Goal: Find contact information: Find contact information

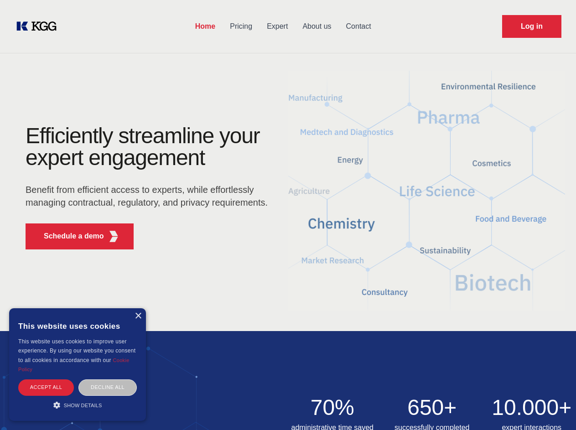
click at [288, 215] on div "Efficiently streamline your expert engagement Benefit from efficient access to …" at bounding box center [149, 191] width 277 height 132
click at [68, 236] on p "Schedule a demo" at bounding box center [74, 236] width 60 height 11
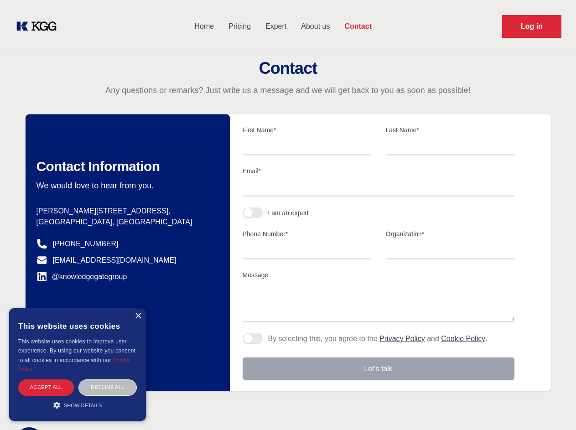
click at [138, 316] on div "× This website uses cookies This website uses cookies to improve user experienc…" at bounding box center [77, 364] width 137 height 113
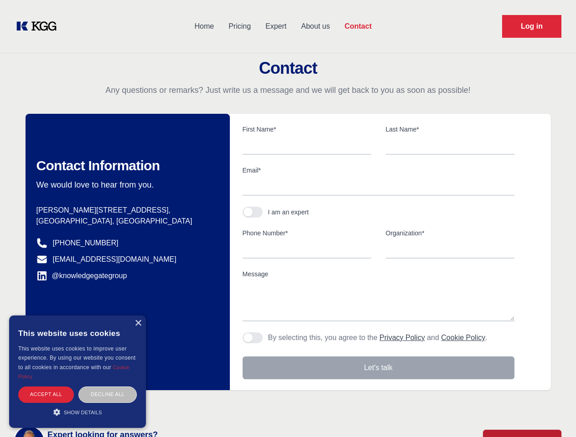
click at [46, 387] on div "Accept all" at bounding box center [46, 395] width 56 height 16
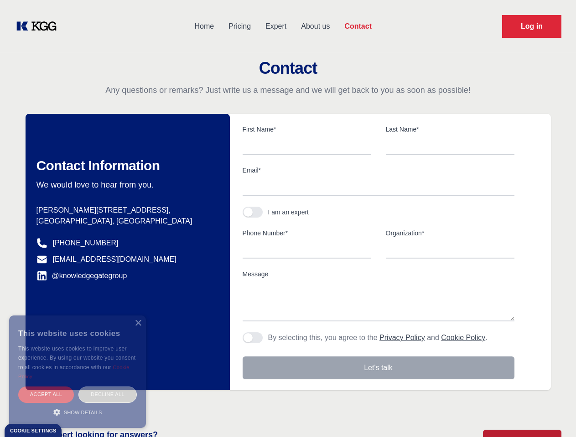
click at [108, 387] on div "Contact Information We would love to hear from you. Postal address [PERSON_NAME…" at bounding box center [128, 252] width 204 height 277
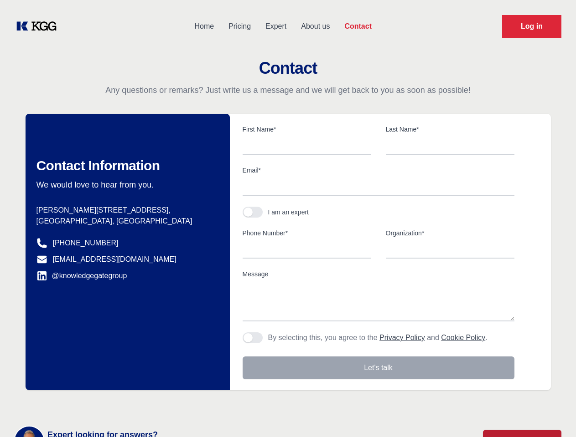
click at [77, 405] on main "Contact Any questions or remarks? Just write us a message and we will get back …" at bounding box center [288, 237] width 576 height 474
